Goal: Navigation & Orientation: Find specific page/section

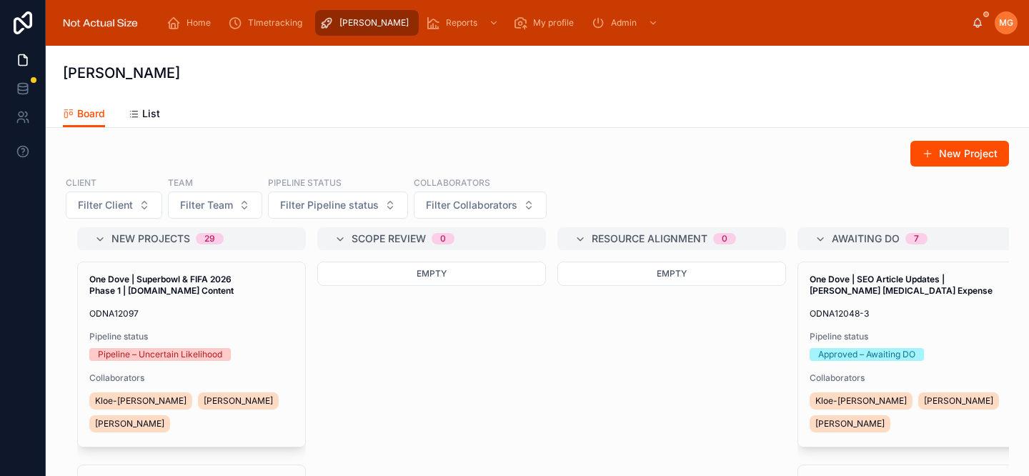
scroll to position [16, 0]
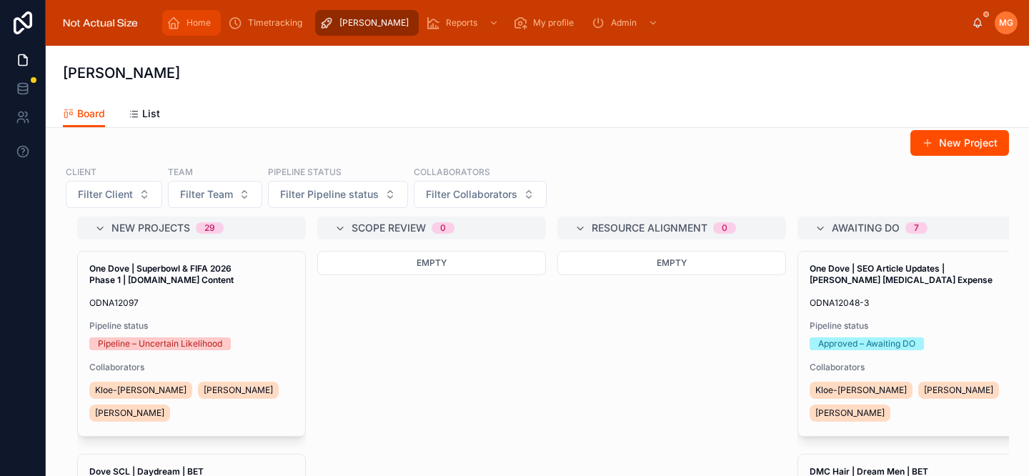
click at [205, 23] on span "Home" at bounding box center [198, 22] width 24 height 11
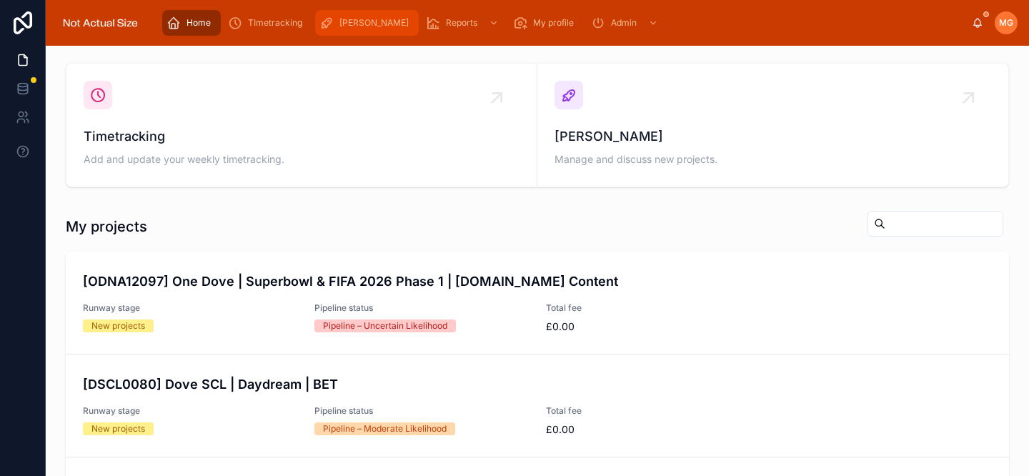
click at [339, 29] on div "[PERSON_NAME]" at bounding box center [366, 22] width 95 height 23
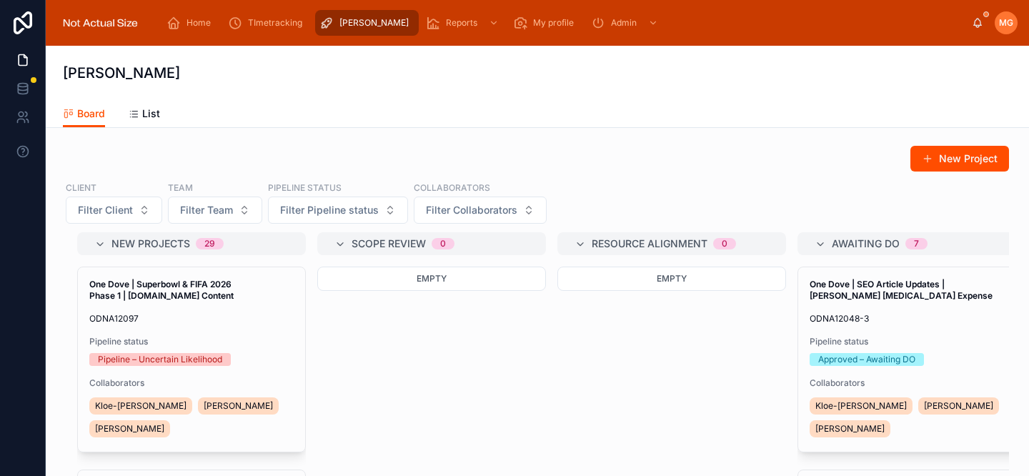
click at [985, 22] on div "MG [PERSON_NAME]" at bounding box center [994, 22] width 46 height 23
click at [978, 23] on icon at bounding box center [976, 22] width 11 height 11
click at [704, 114] on div "Board List" at bounding box center [537, 113] width 949 height 27
